Goal: Task Accomplishment & Management: Manage account settings

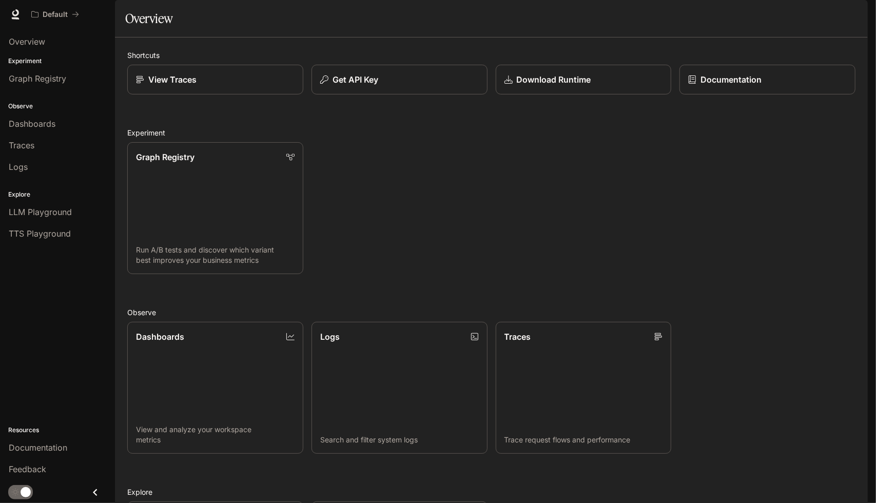
click at [856, 16] on icon "button" at bounding box center [854, 15] width 6 height 6
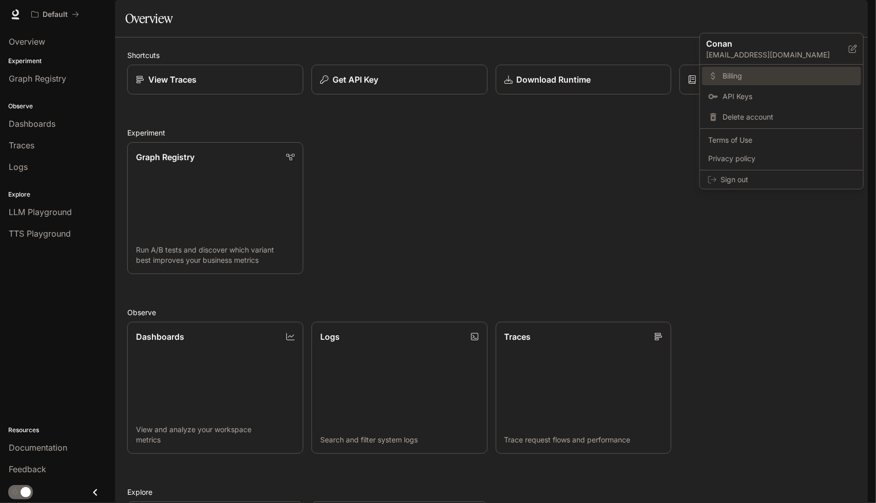
click at [769, 72] on span "Billing" at bounding box center [789, 76] width 132 height 10
